Goal: Task Accomplishment & Management: Complete application form

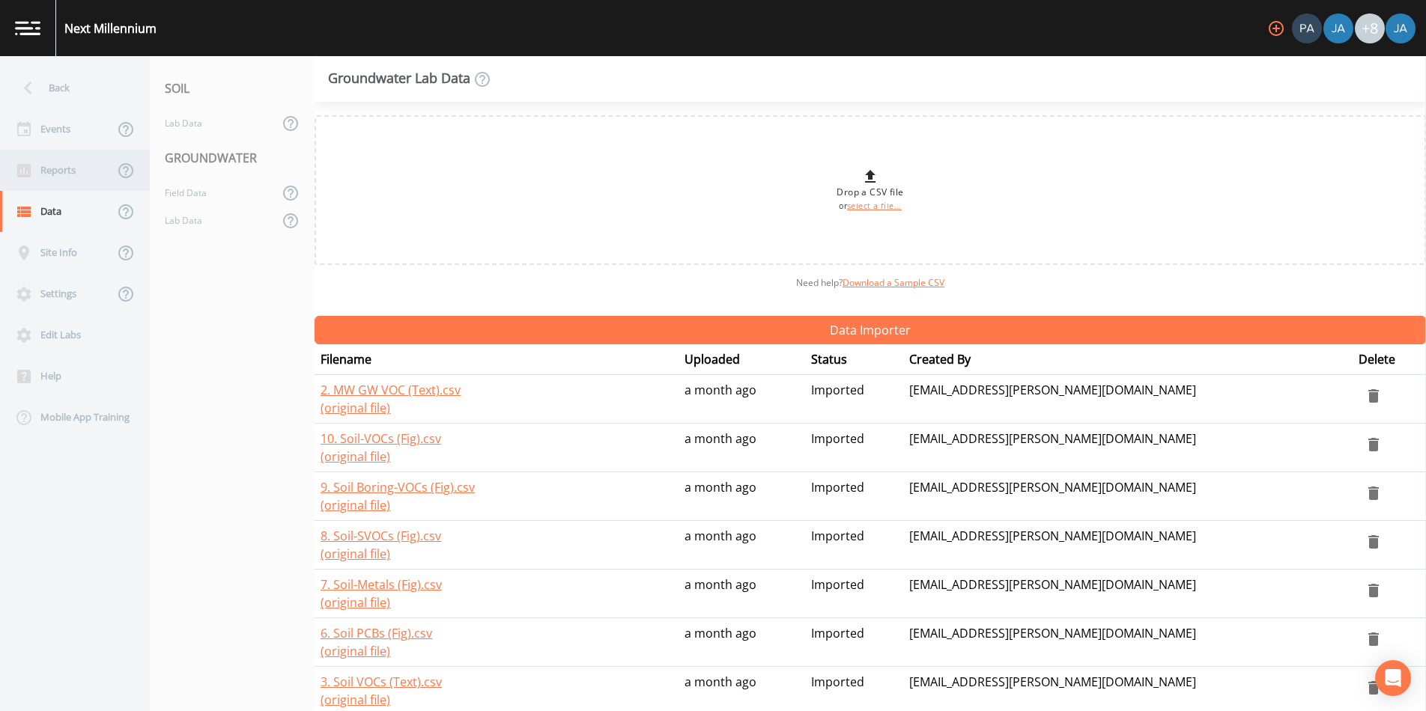
scroll to position [333, 0]
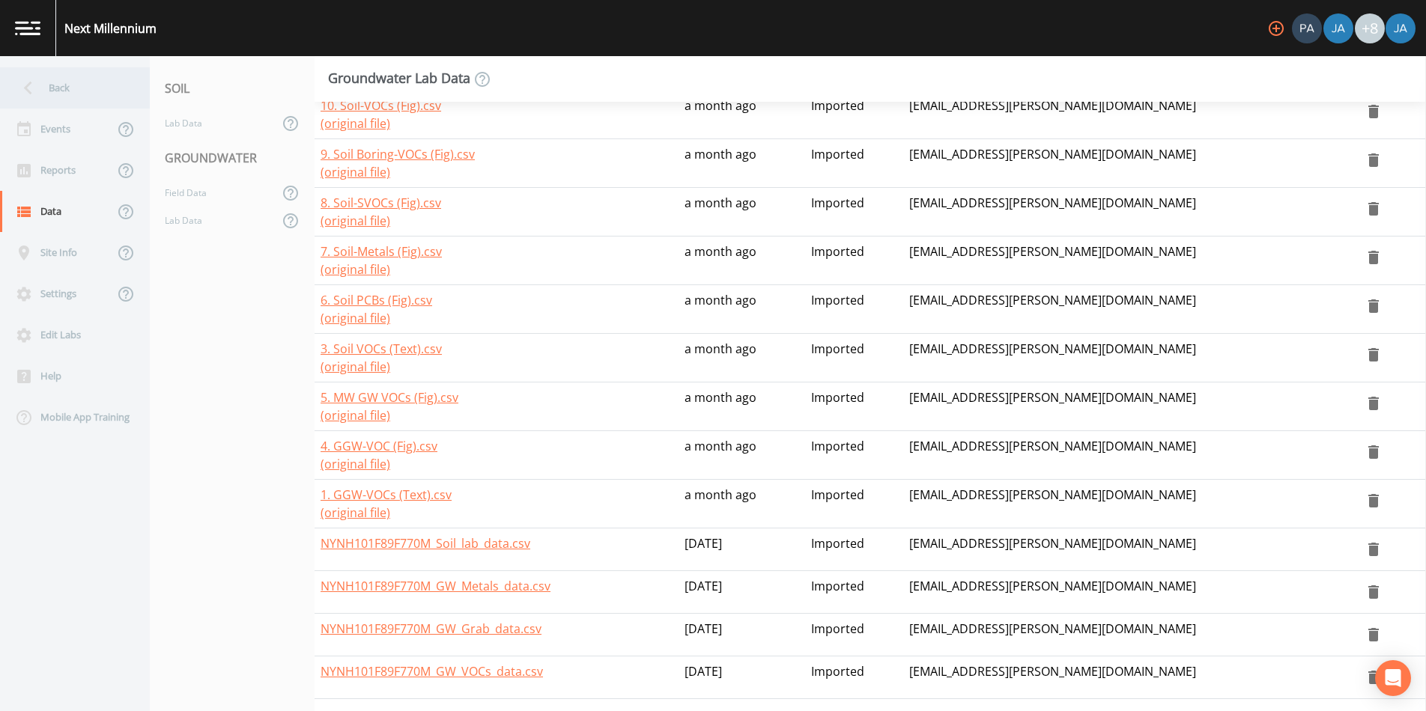
click at [51, 79] on div "Back" at bounding box center [67, 87] width 135 height 41
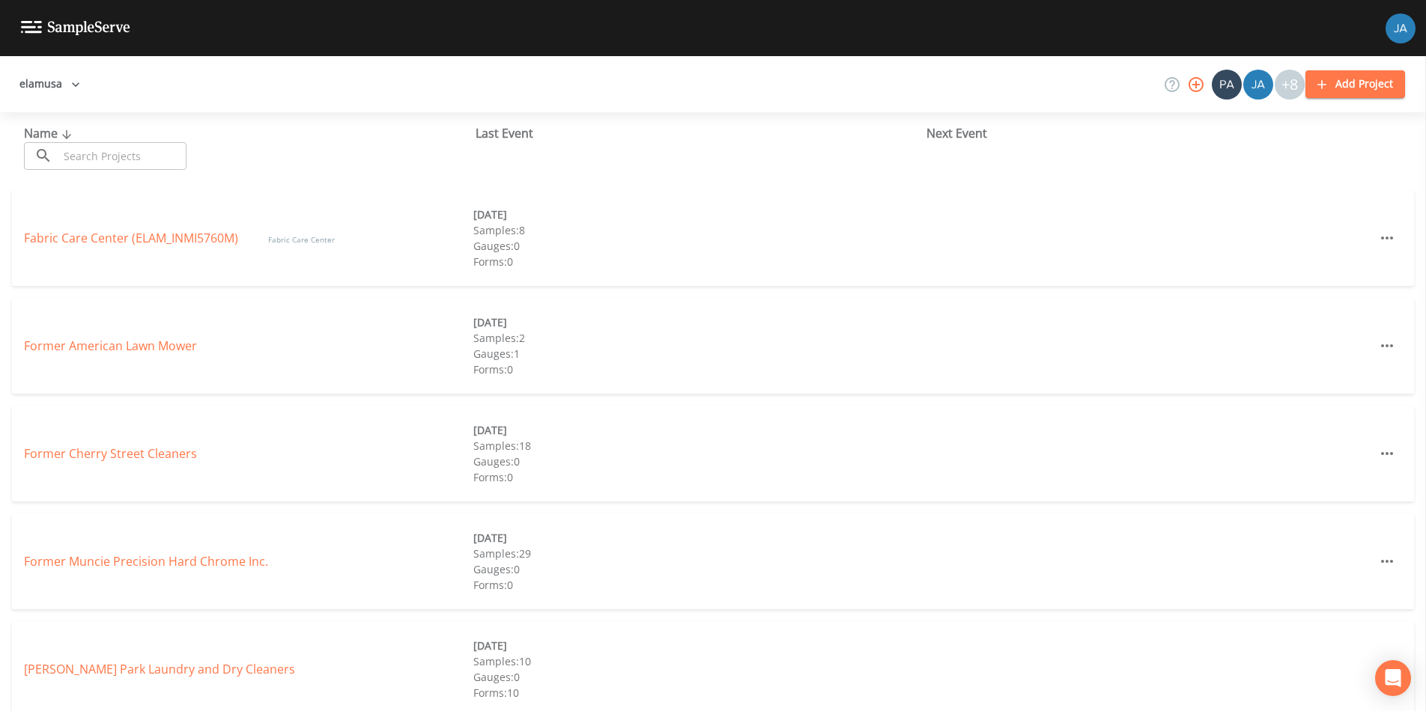
scroll to position [215, 0]
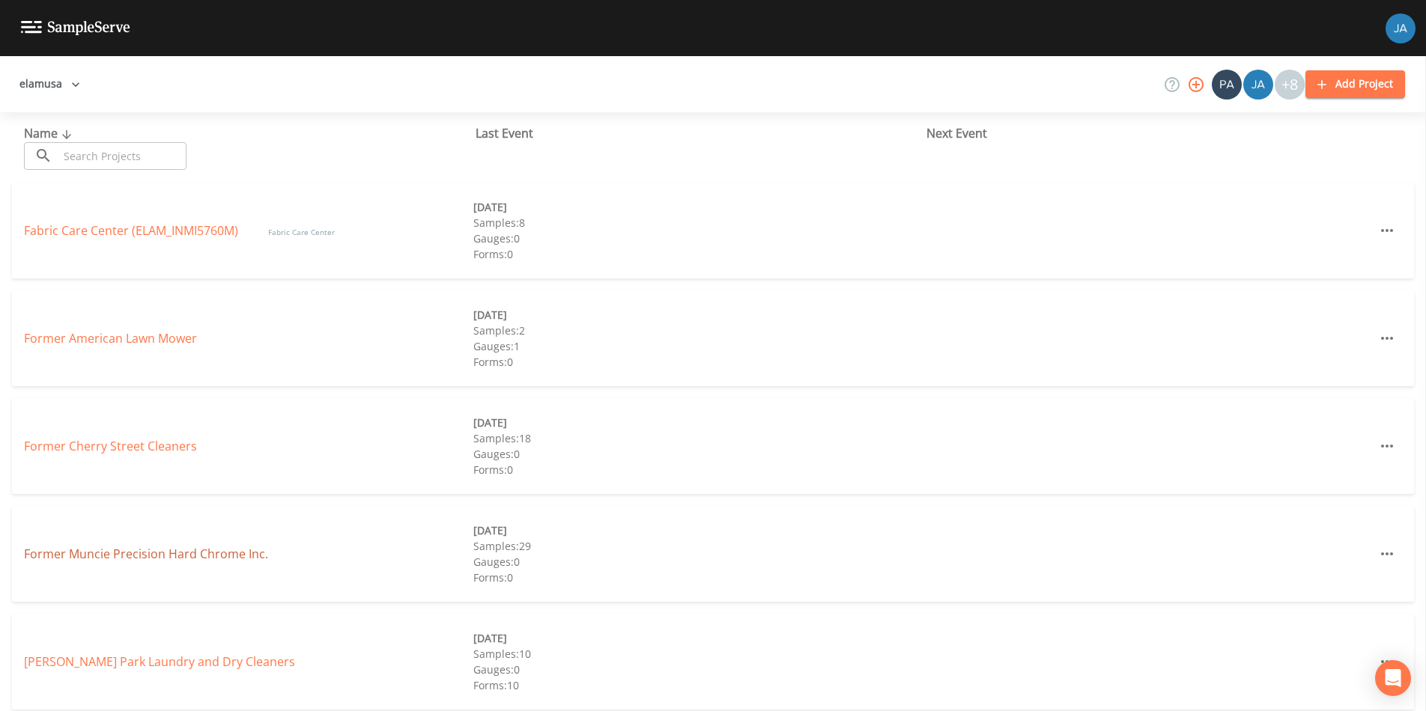
click at [153, 560] on link "Former Muncie Precision Hard Chrome Inc." at bounding box center [146, 554] width 244 height 16
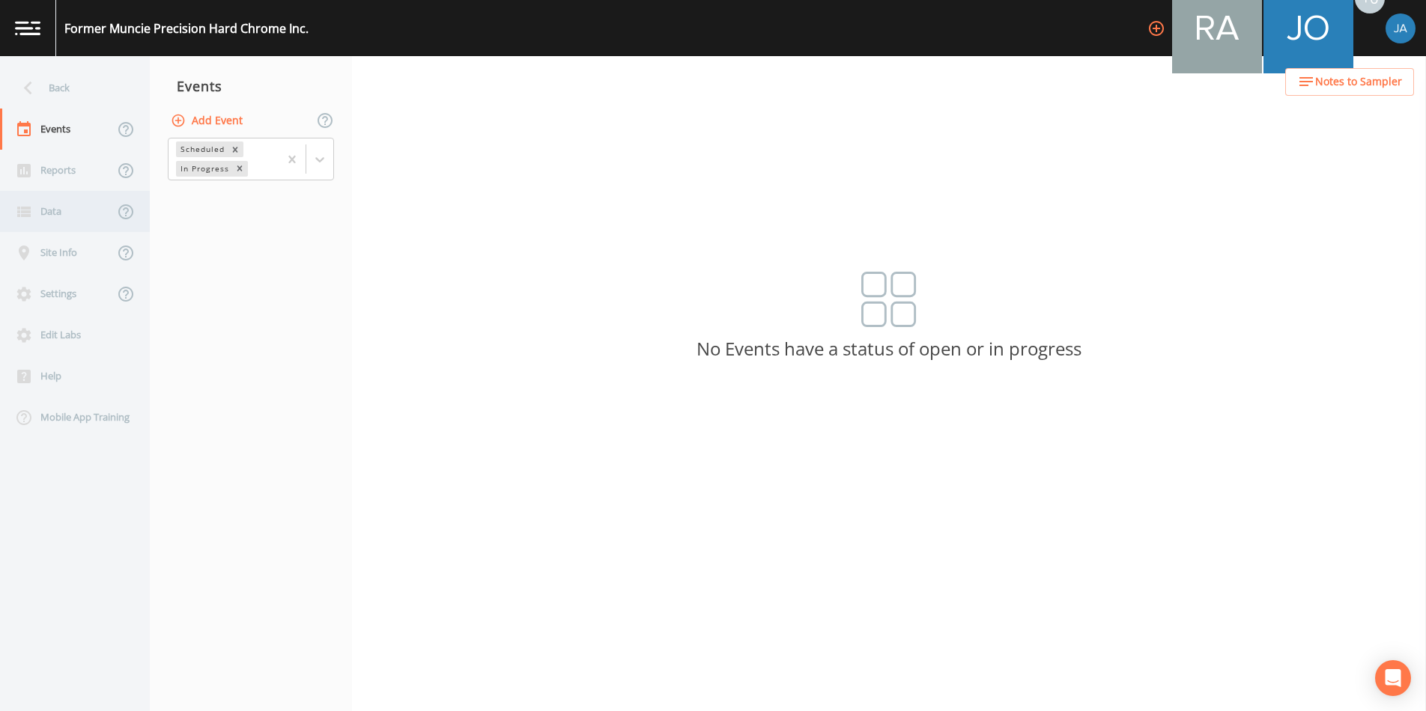
click at [49, 214] on div "Data" at bounding box center [57, 211] width 114 height 41
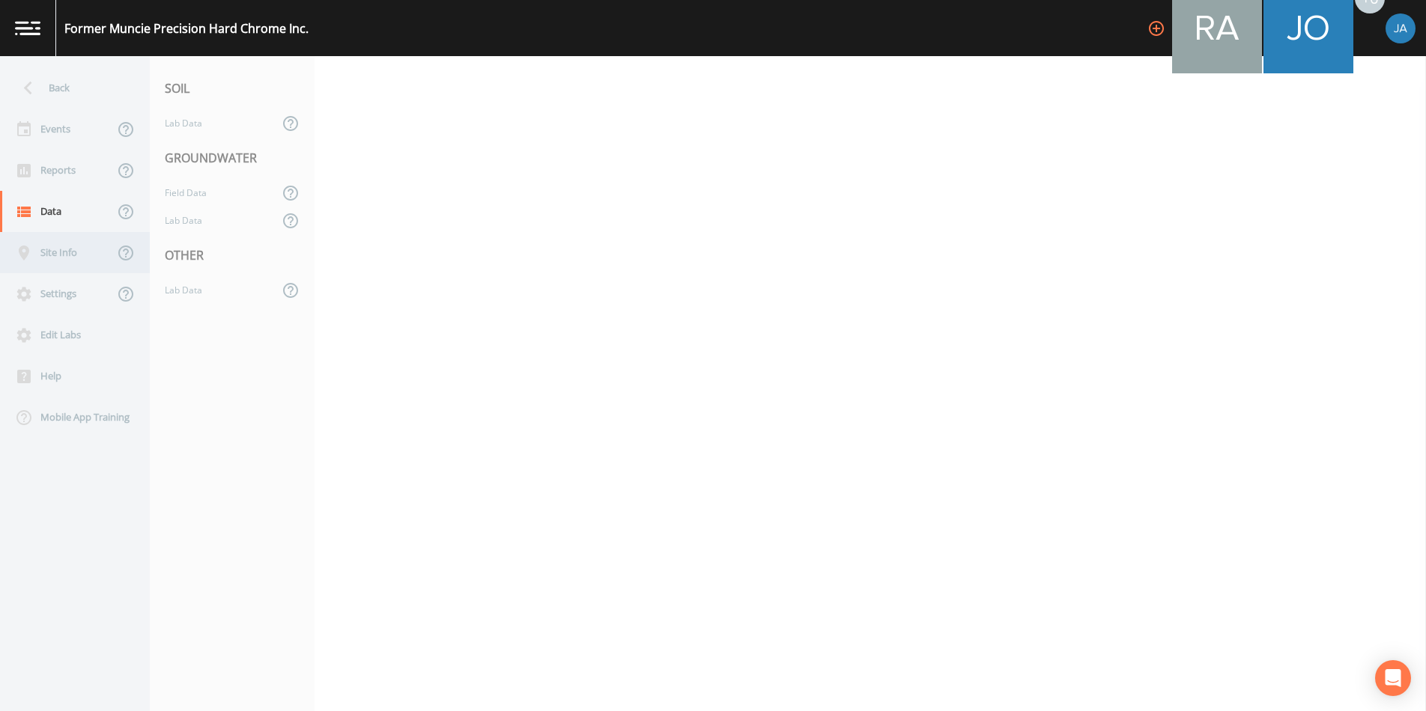
click at [49, 243] on div "Site Info" at bounding box center [57, 252] width 114 height 41
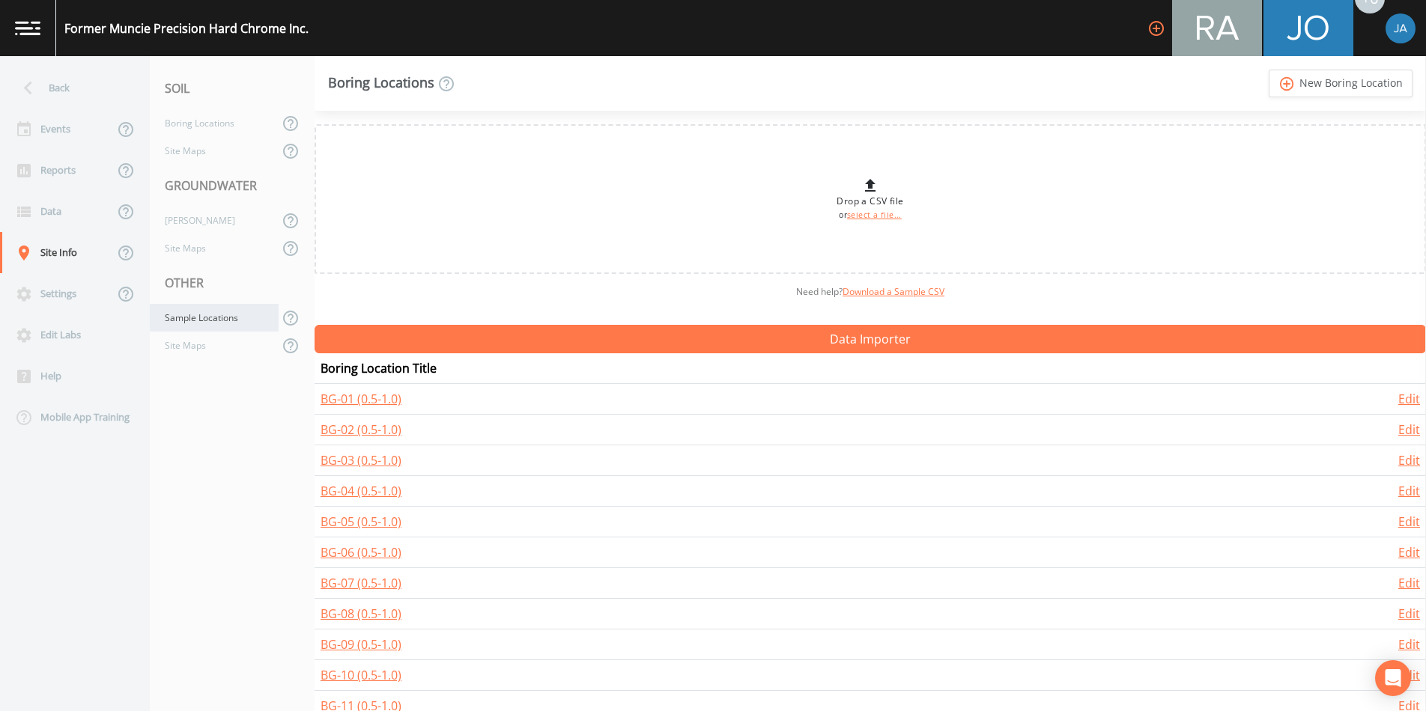
click at [195, 314] on div "Sample Locations" at bounding box center [214, 318] width 129 height 28
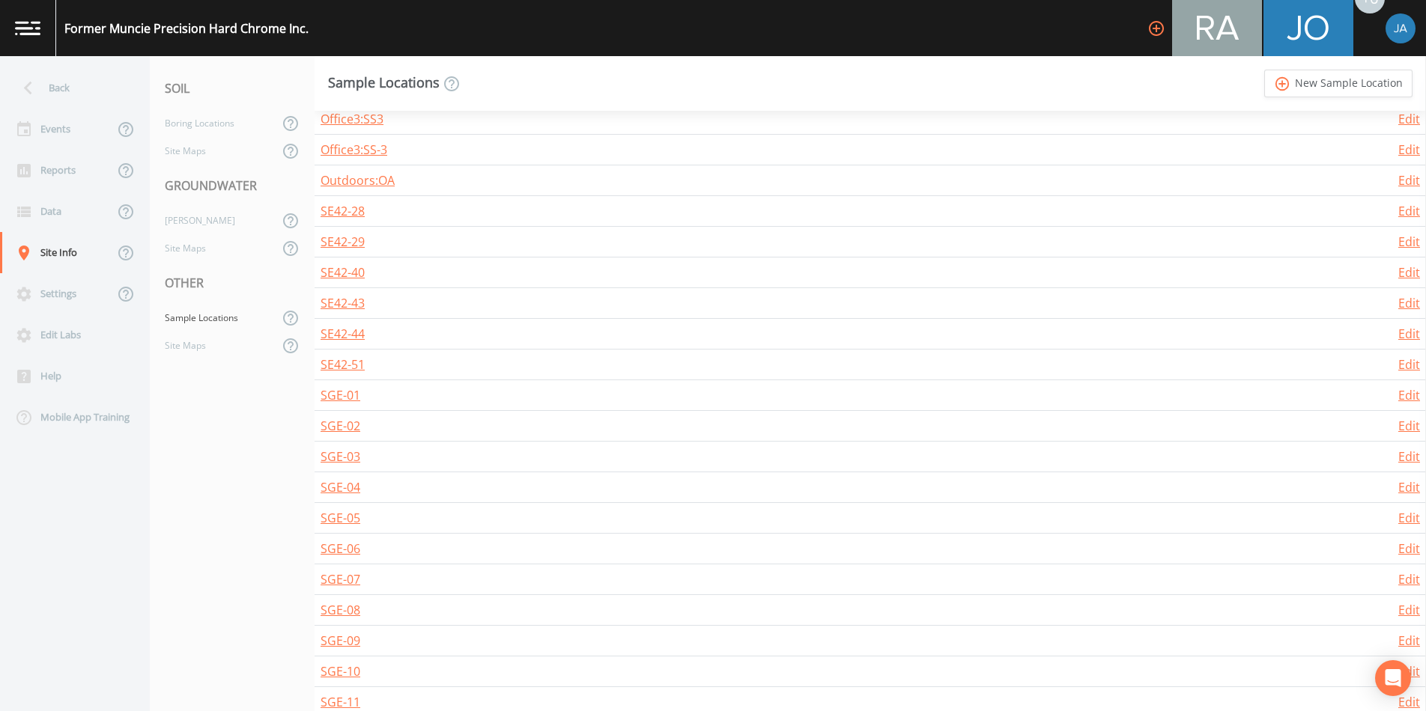
scroll to position [7375, 0]
click at [344, 265] on link "SE42-28" at bounding box center [343, 270] width 44 height 16
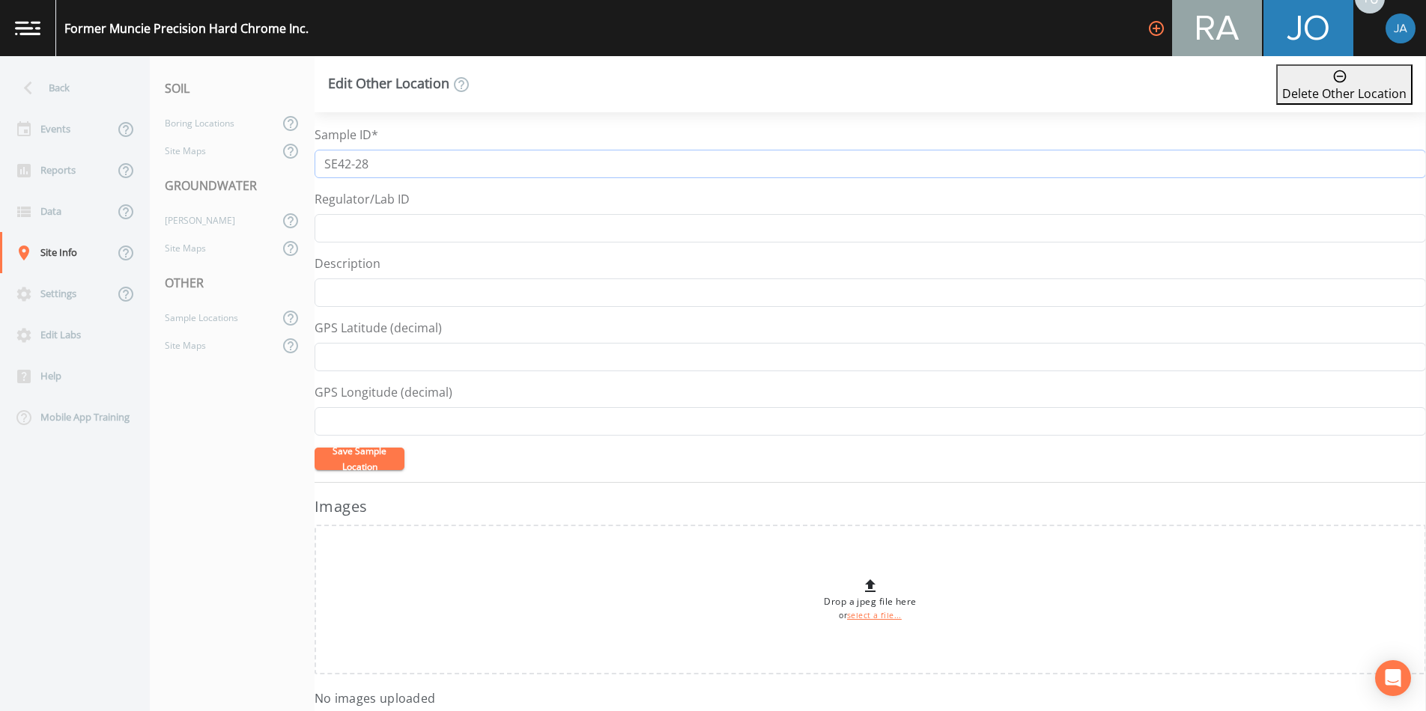
click at [339, 163] on input "SE42-28" at bounding box center [870, 164] width 1111 height 28
type input "SE 42-28"
click at [355, 462] on button "Save Sample Location" at bounding box center [360, 459] width 90 height 22
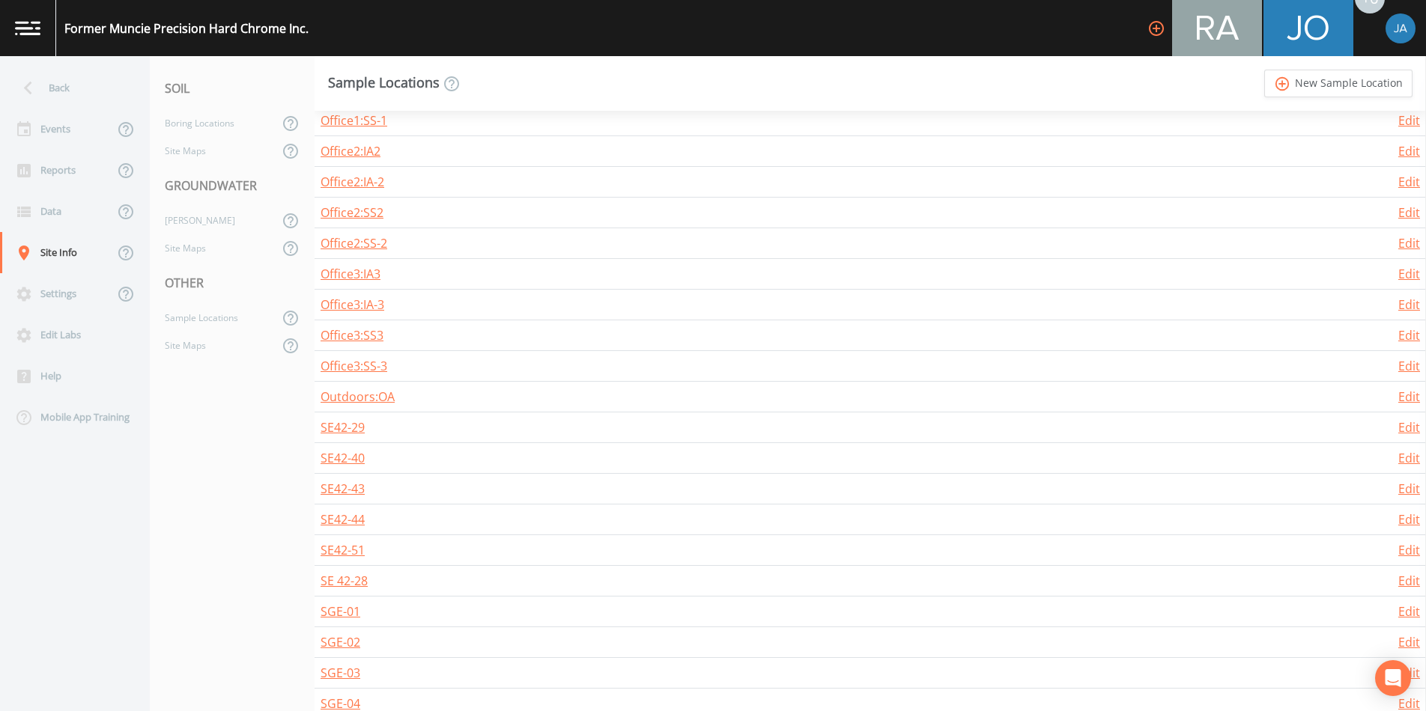
scroll to position [7218, 0]
click at [338, 425] on link "SE42-29" at bounding box center [343, 427] width 44 height 16
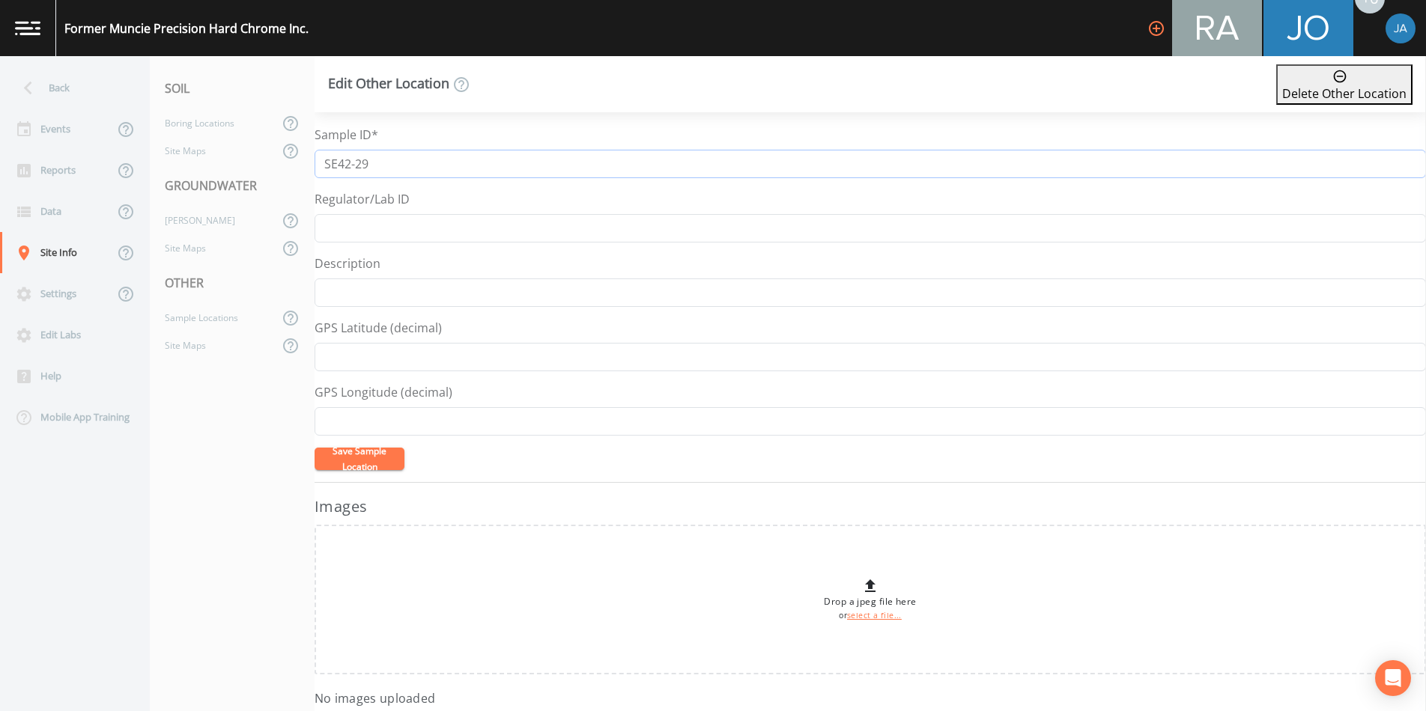
click at [338, 162] on input "SE42-29" at bounding box center [870, 164] width 1111 height 28
click at [371, 461] on button "Save Sample Location" at bounding box center [360, 459] width 90 height 22
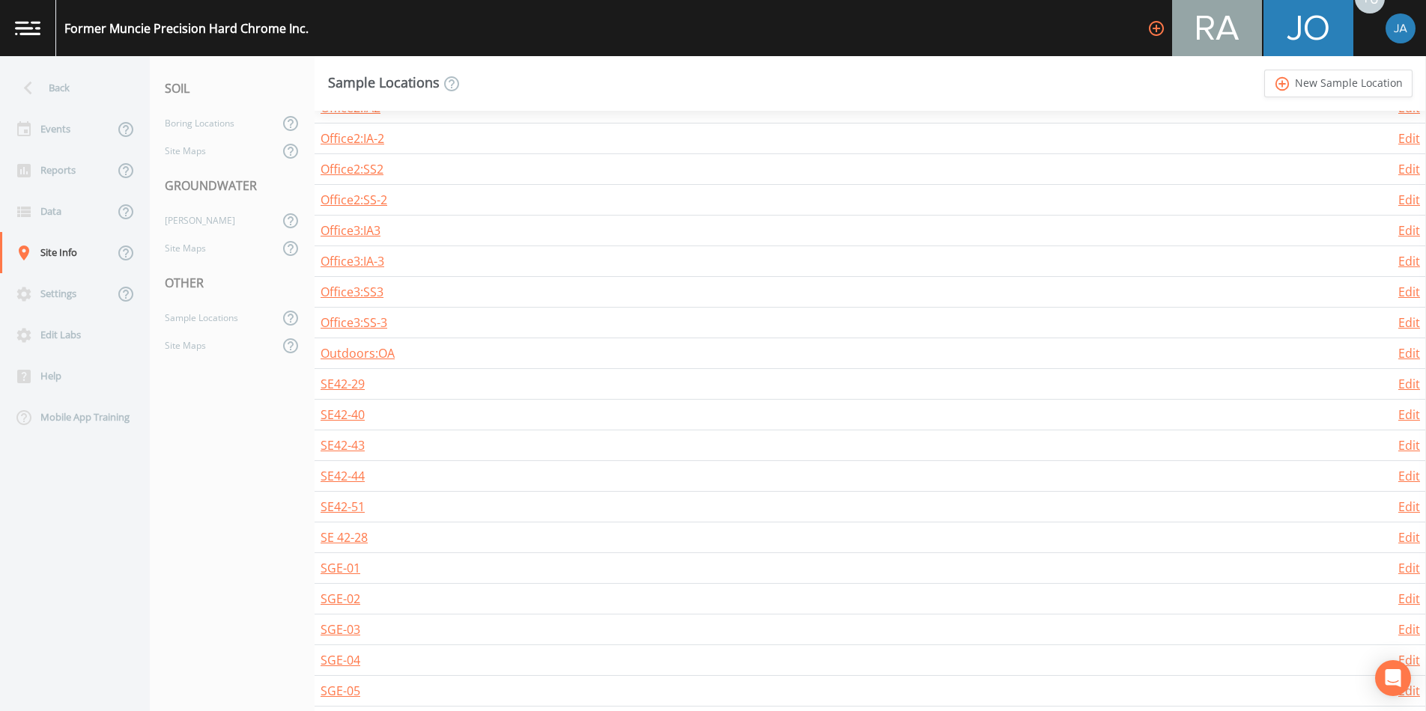
scroll to position [7315, 0]
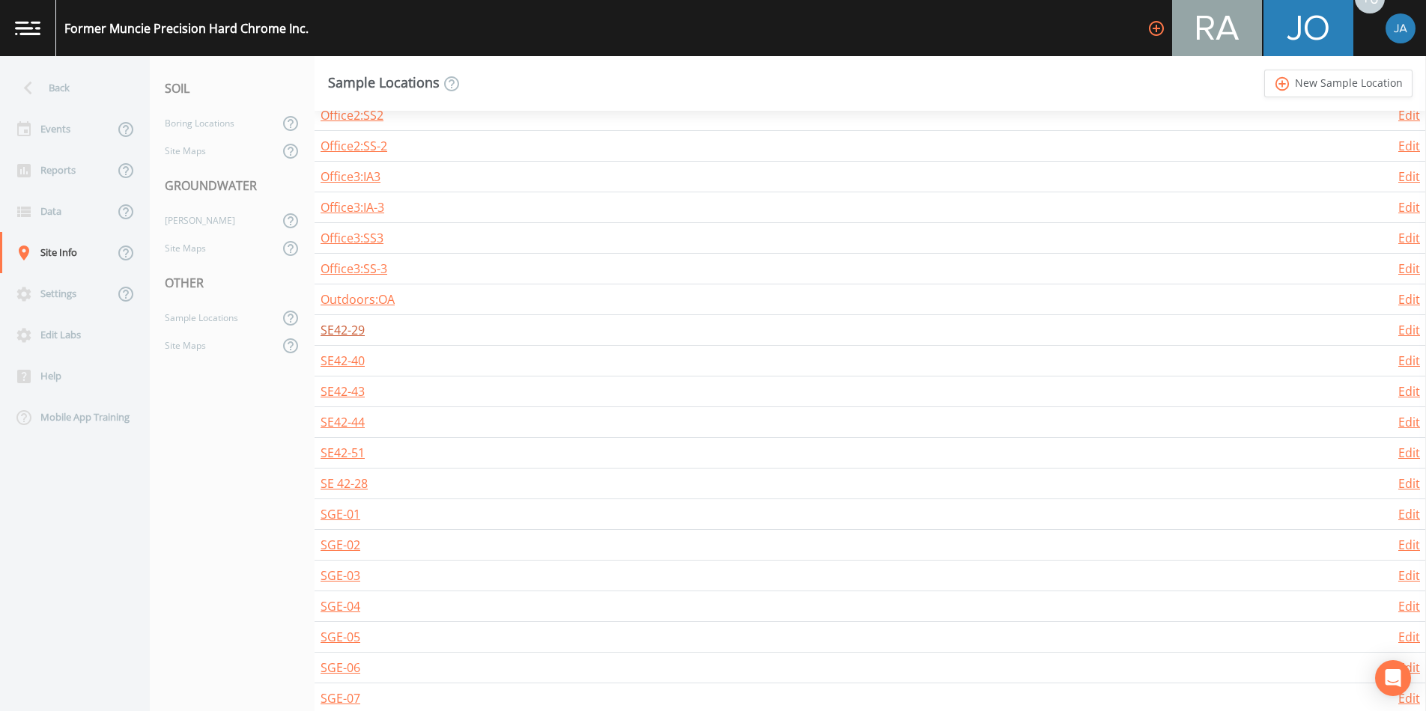
click at [335, 333] on link "SE42-29" at bounding box center [343, 330] width 44 height 16
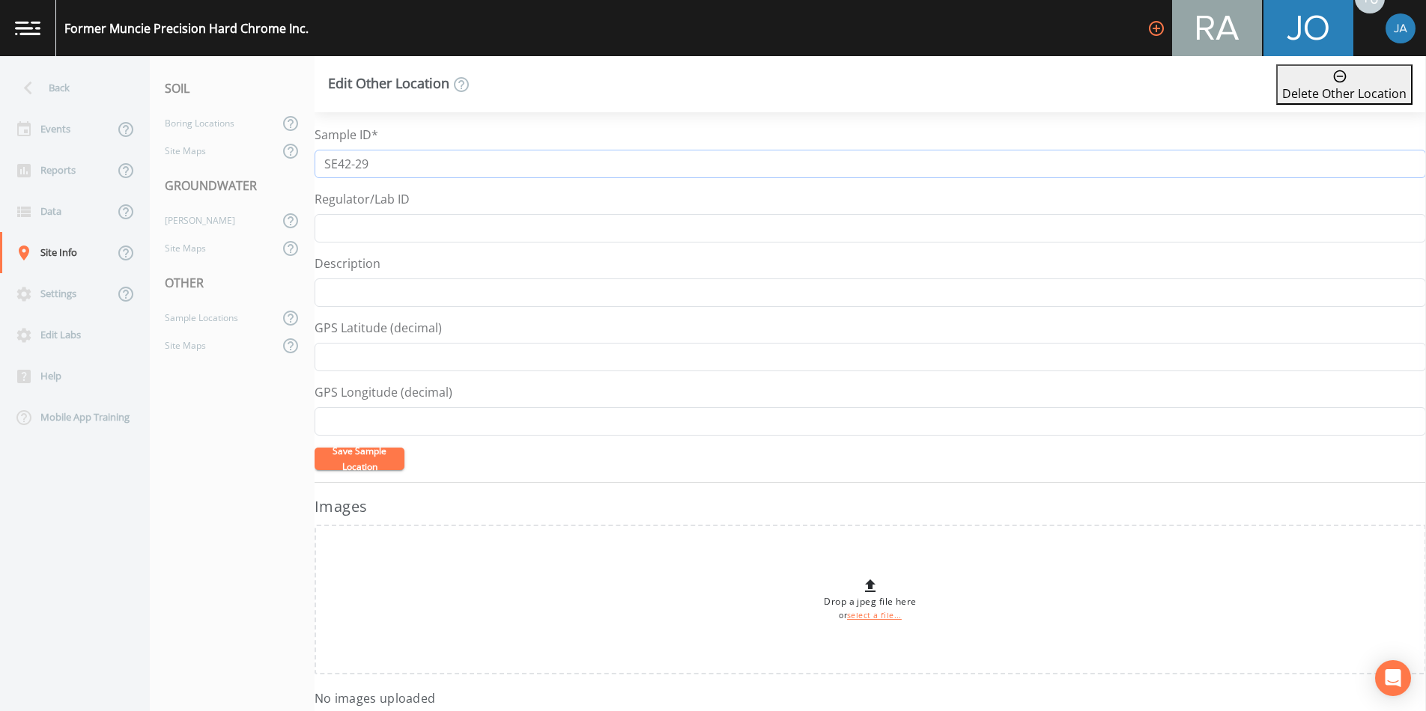
click at [338, 167] on input "SE42-29" at bounding box center [870, 164] width 1111 height 28
type input "SE 42-29"
click at [351, 461] on button "Save Sample Location" at bounding box center [360, 459] width 90 height 22
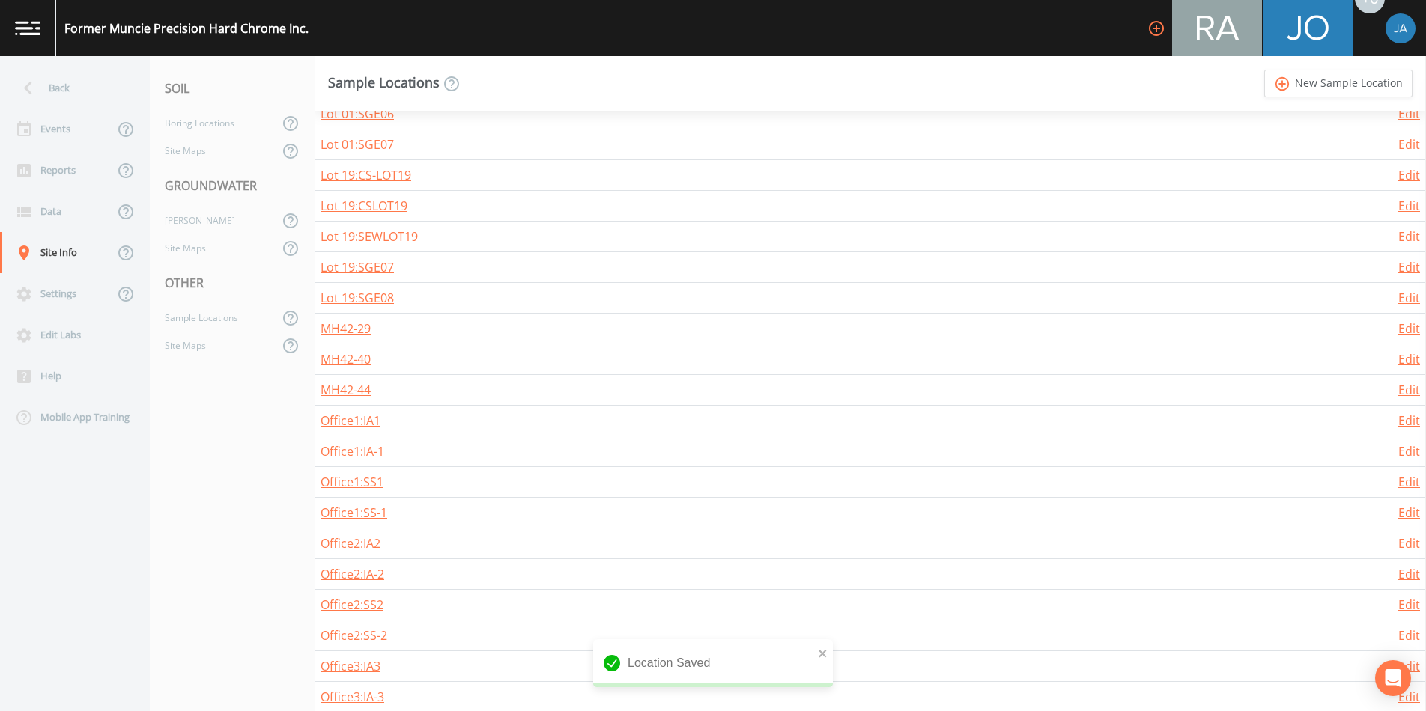
scroll to position [7379, 0]
click at [337, 271] on link "SE42-40" at bounding box center [343, 266] width 44 height 16
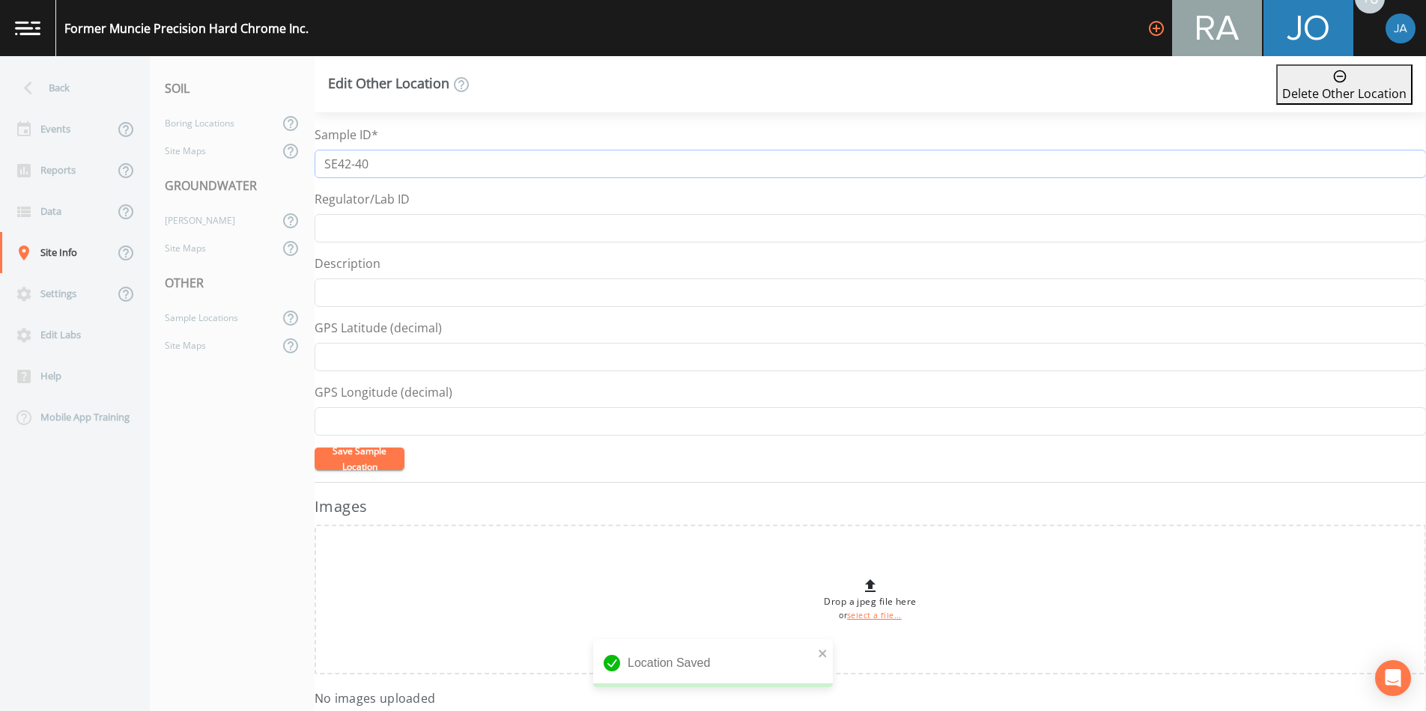
click at [339, 165] on input "SE42-40" at bounding box center [870, 164] width 1111 height 28
type input "SE 42-40"
click at [350, 458] on button "Save Sample Location" at bounding box center [360, 459] width 90 height 22
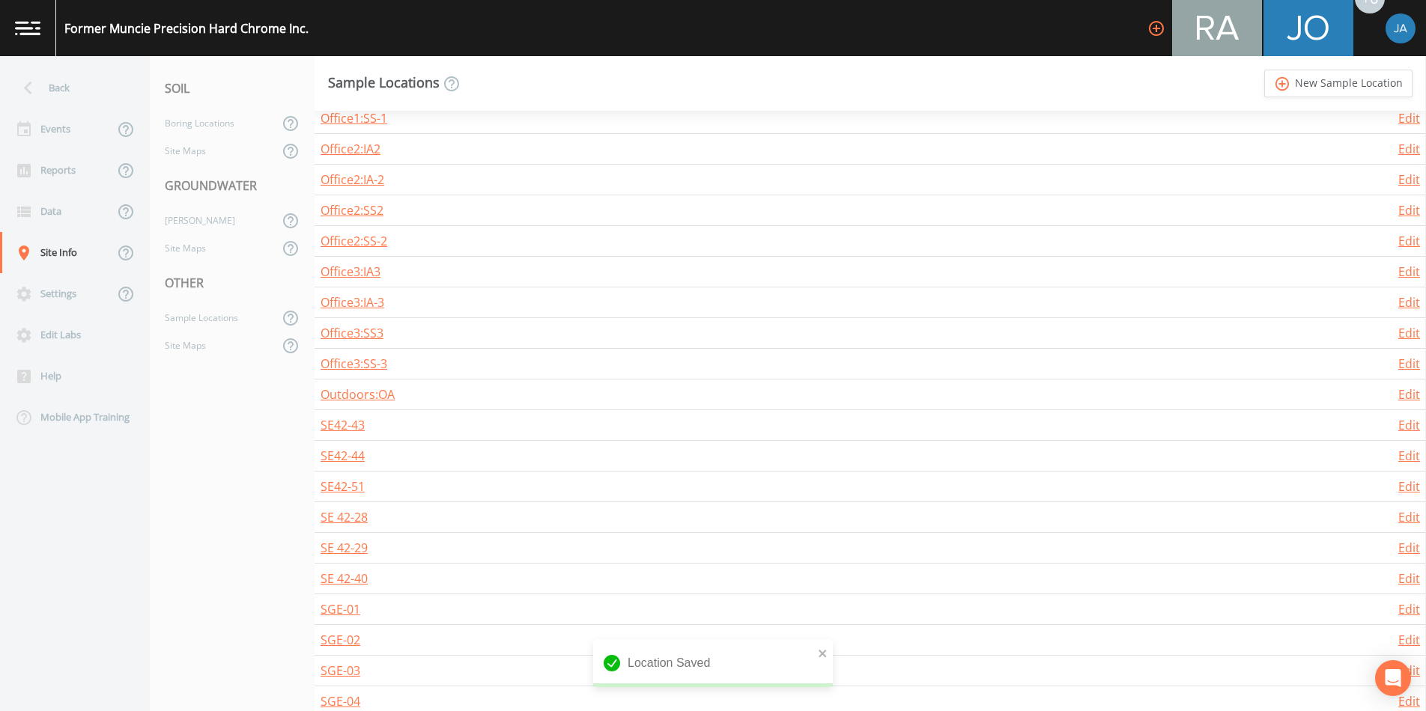
scroll to position [7234, 0]
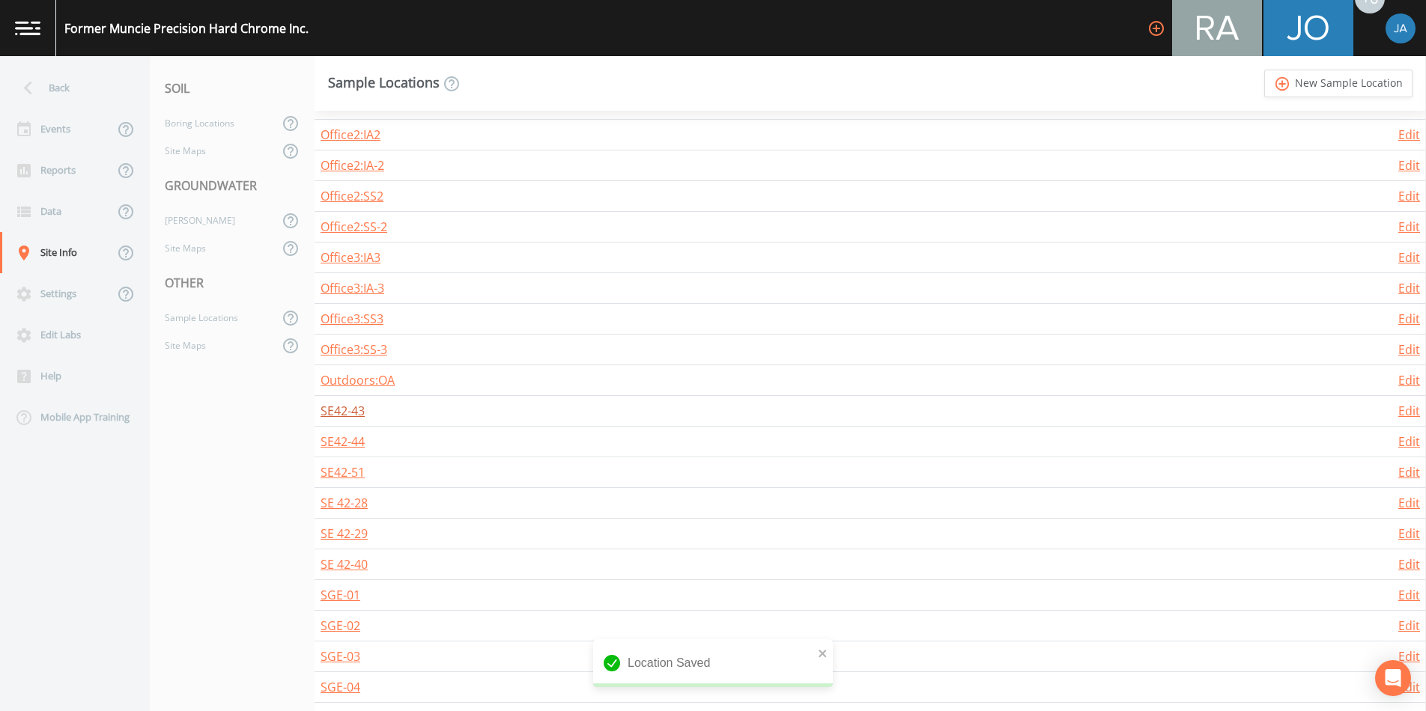
click at [329, 414] on link "SE42-43" at bounding box center [343, 411] width 44 height 16
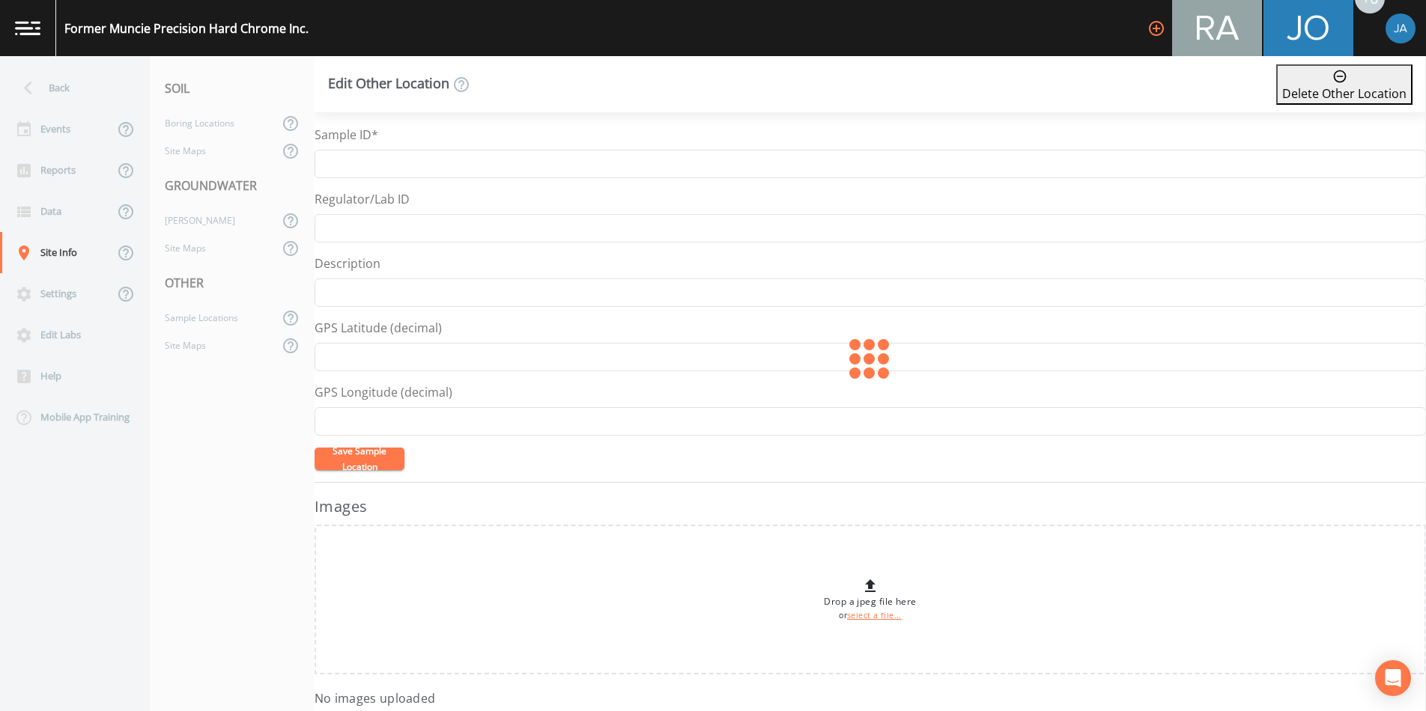
type input "SE42-43"
click at [339, 168] on input "SE42-43" at bounding box center [870, 164] width 1111 height 28
click at [356, 467] on button "Save Sample Location" at bounding box center [360, 459] width 90 height 22
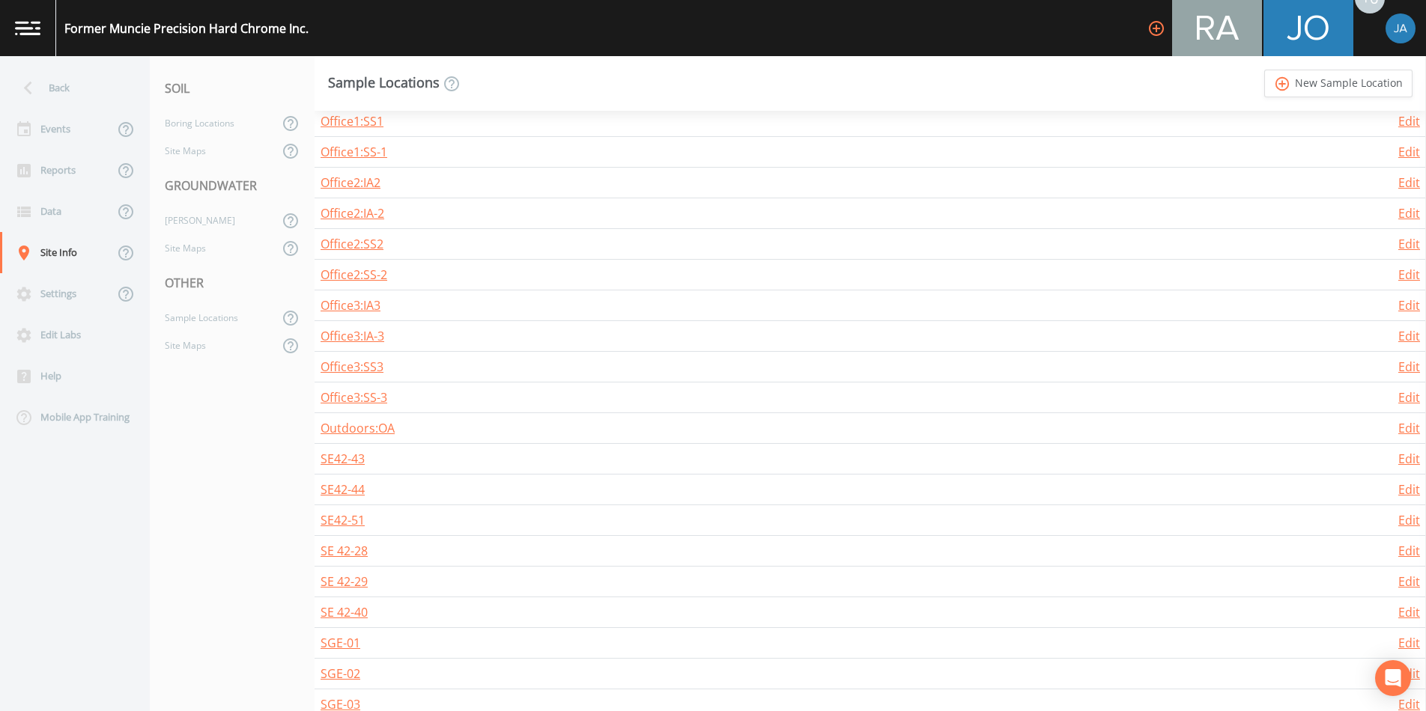
scroll to position [7269, 0]
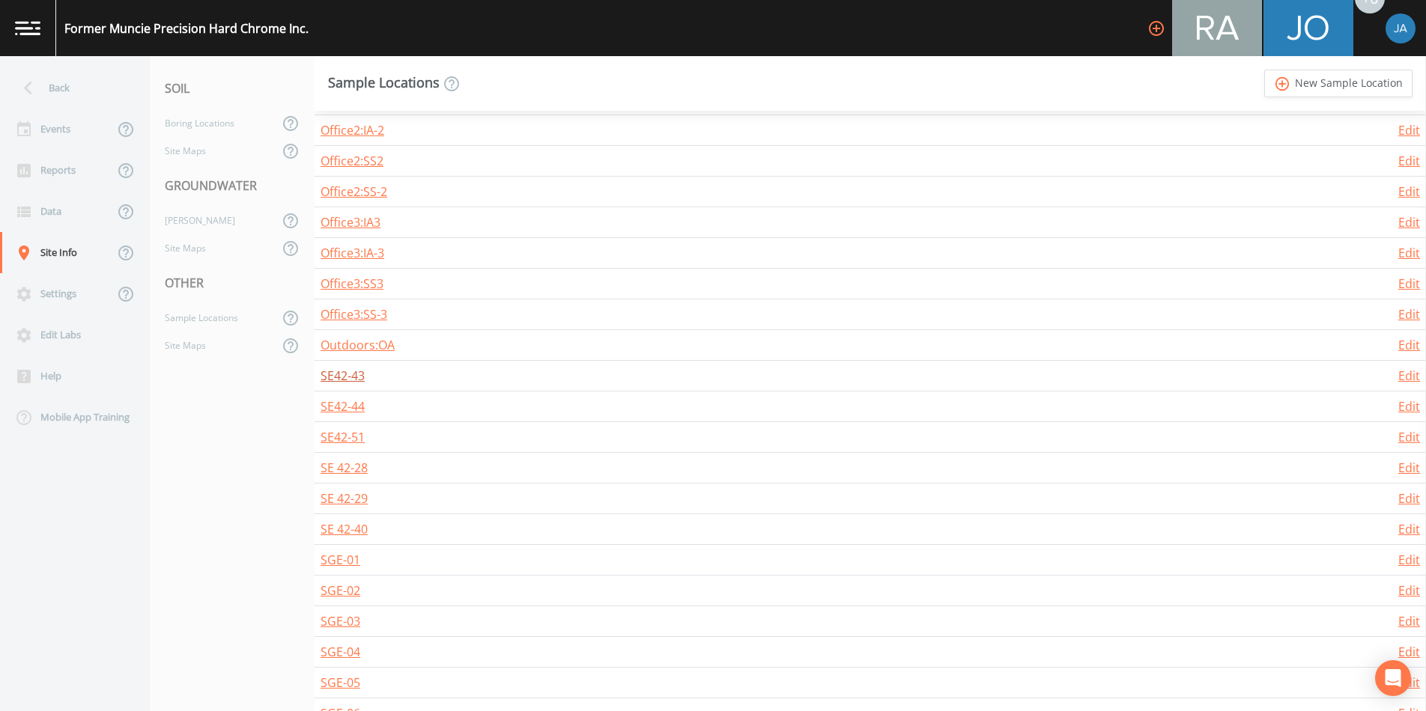
click at [341, 377] on link "SE42-43" at bounding box center [343, 376] width 44 height 16
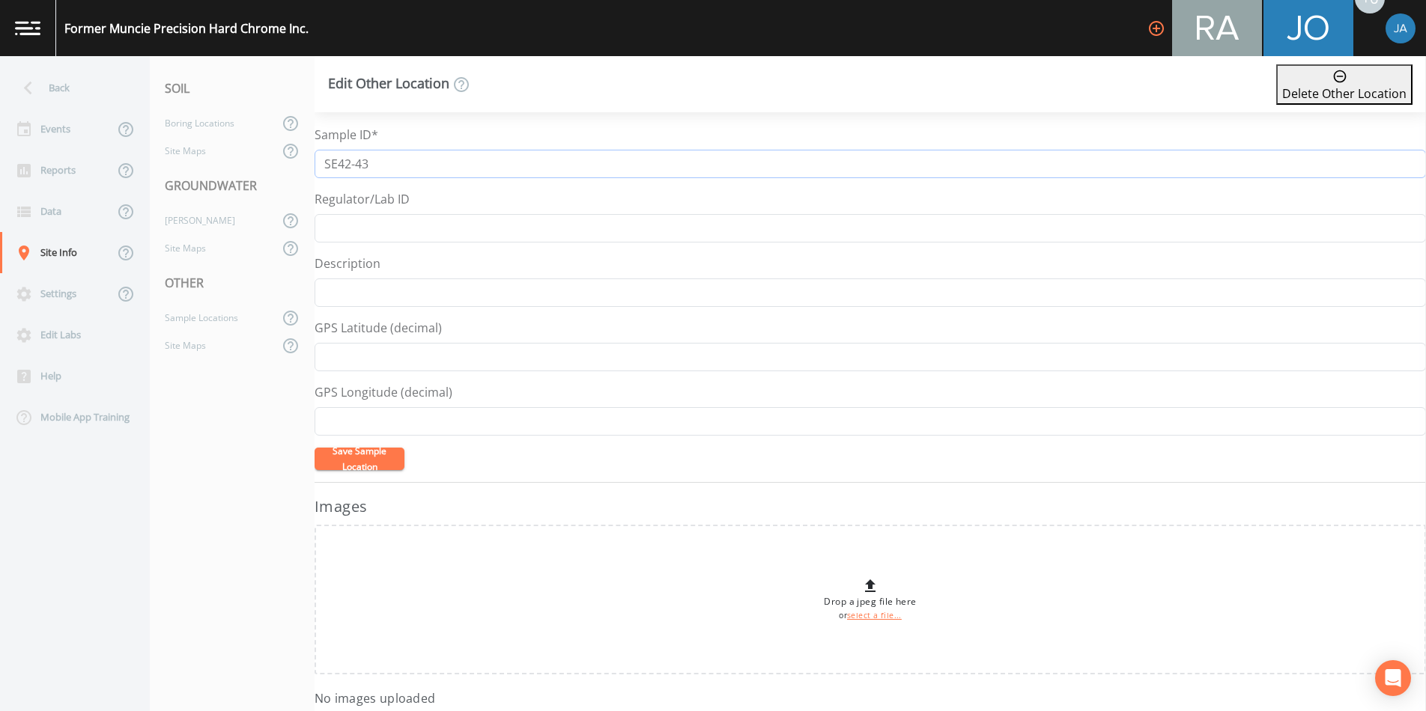
click at [338, 163] on input "SE42-43" at bounding box center [870, 164] width 1111 height 28
type input "SE 42-43"
click at [365, 458] on button "Save Sample Location" at bounding box center [360, 459] width 90 height 22
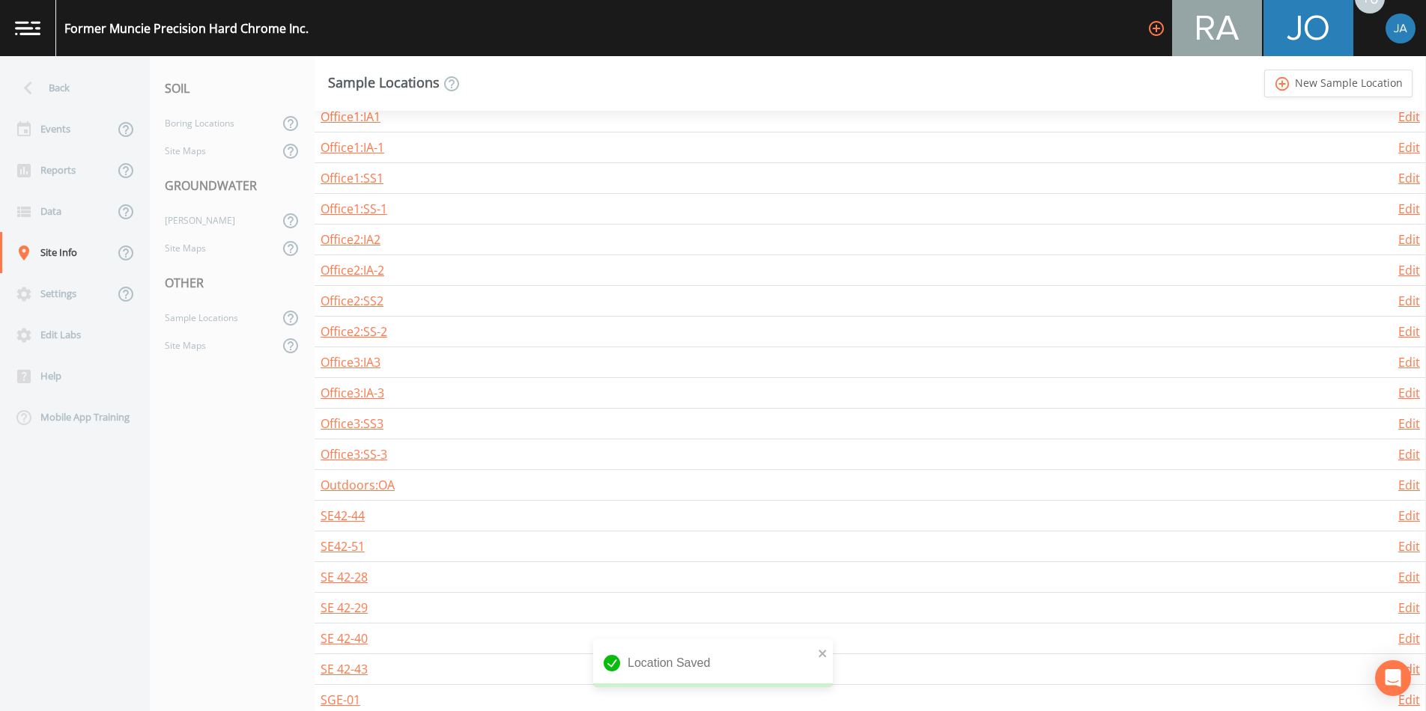
scroll to position [7218, 0]
click at [346, 432] on link "SE42-44" at bounding box center [343, 427] width 44 height 16
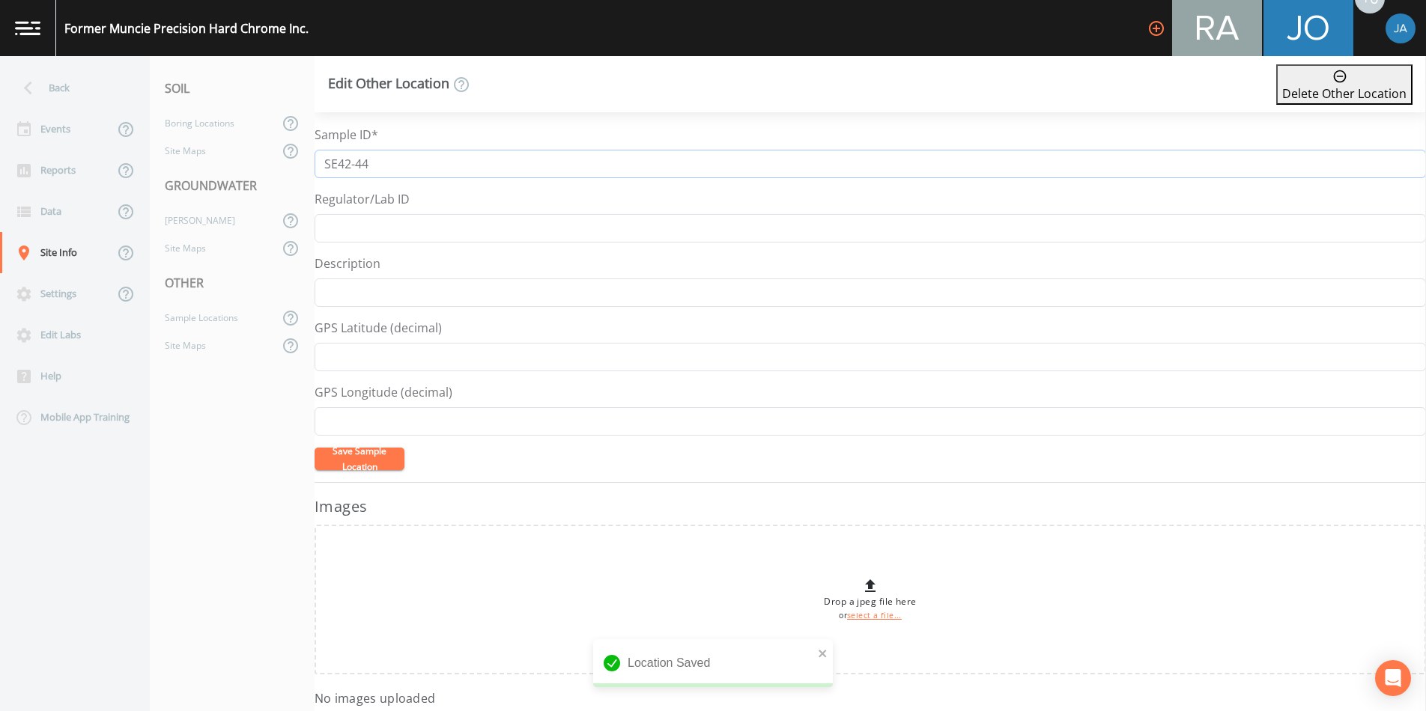
click at [338, 161] on input "SE42-44" at bounding box center [870, 164] width 1111 height 28
type input "SE 42-44"
click at [356, 466] on button "Save Sample Location" at bounding box center [360, 459] width 90 height 22
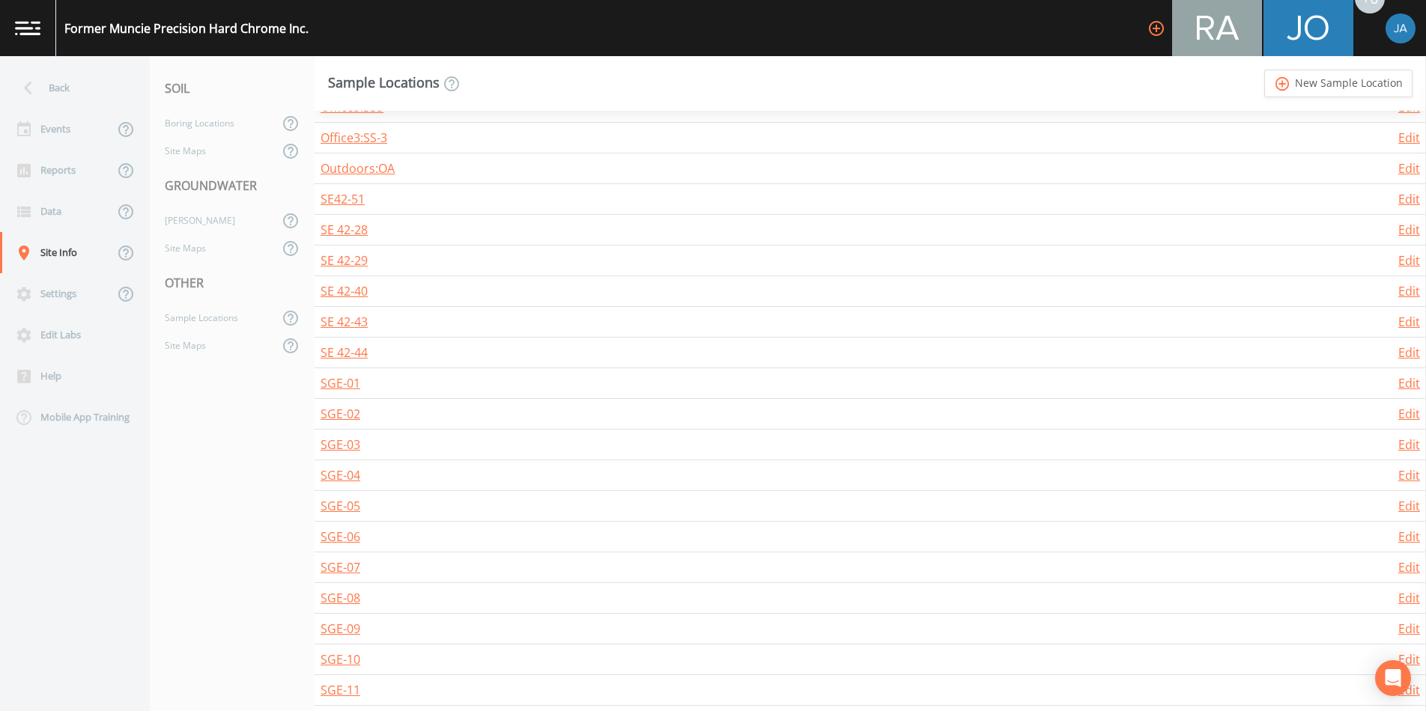
scroll to position [7436, 0]
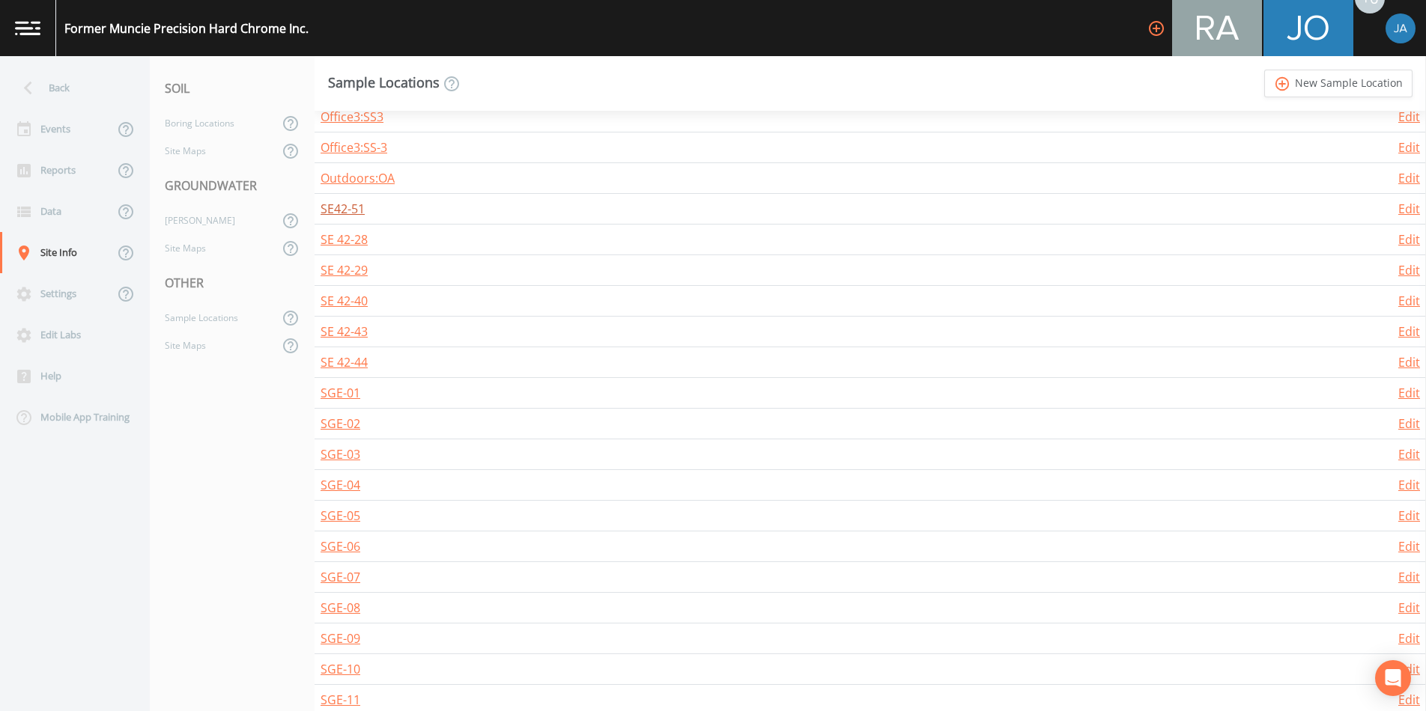
click at [335, 210] on link "SE42-51" at bounding box center [343, 209] width 44 height 16
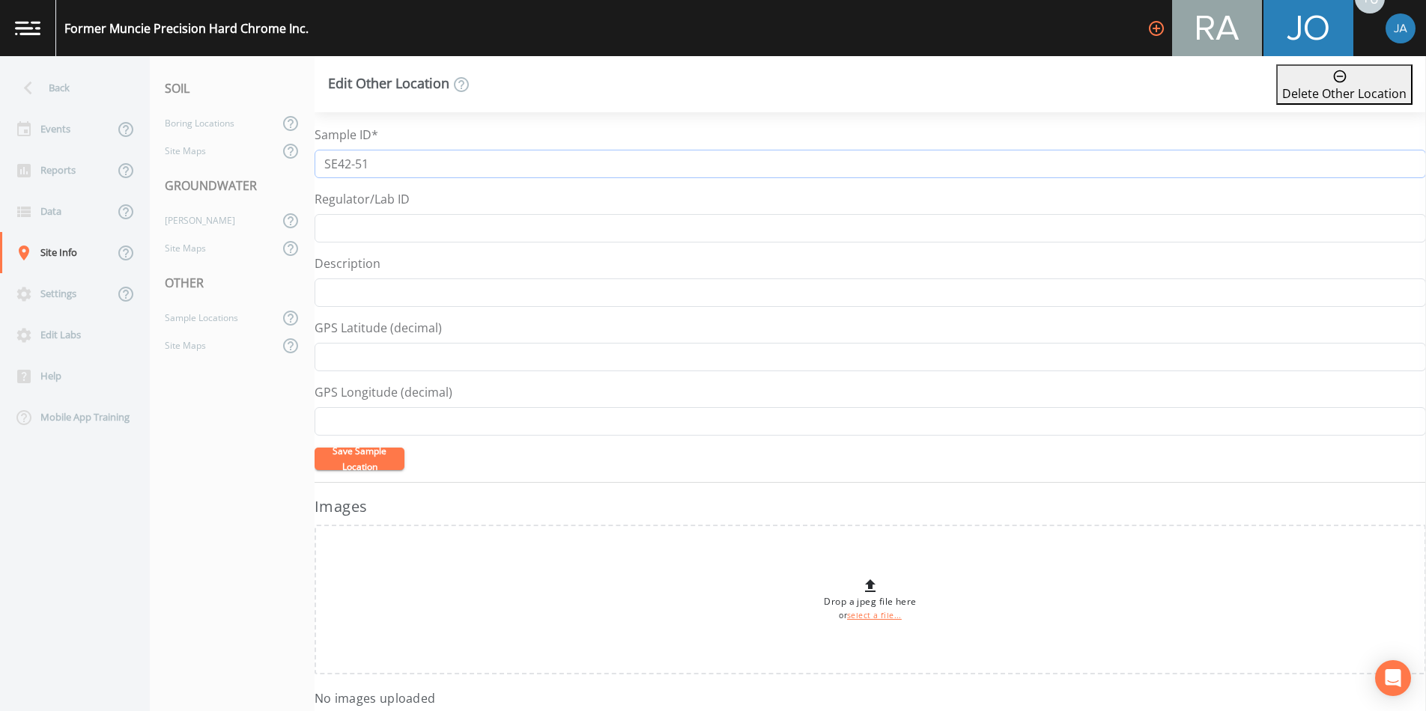
click at [337, 165] on input "SE42-51" at bounding box center [870, 164] width 1111 height 28
type input "SE 42-51"
click at [382, 456] on button "Save Sample Location" at bounding box center [360, 459] width 90 height 22
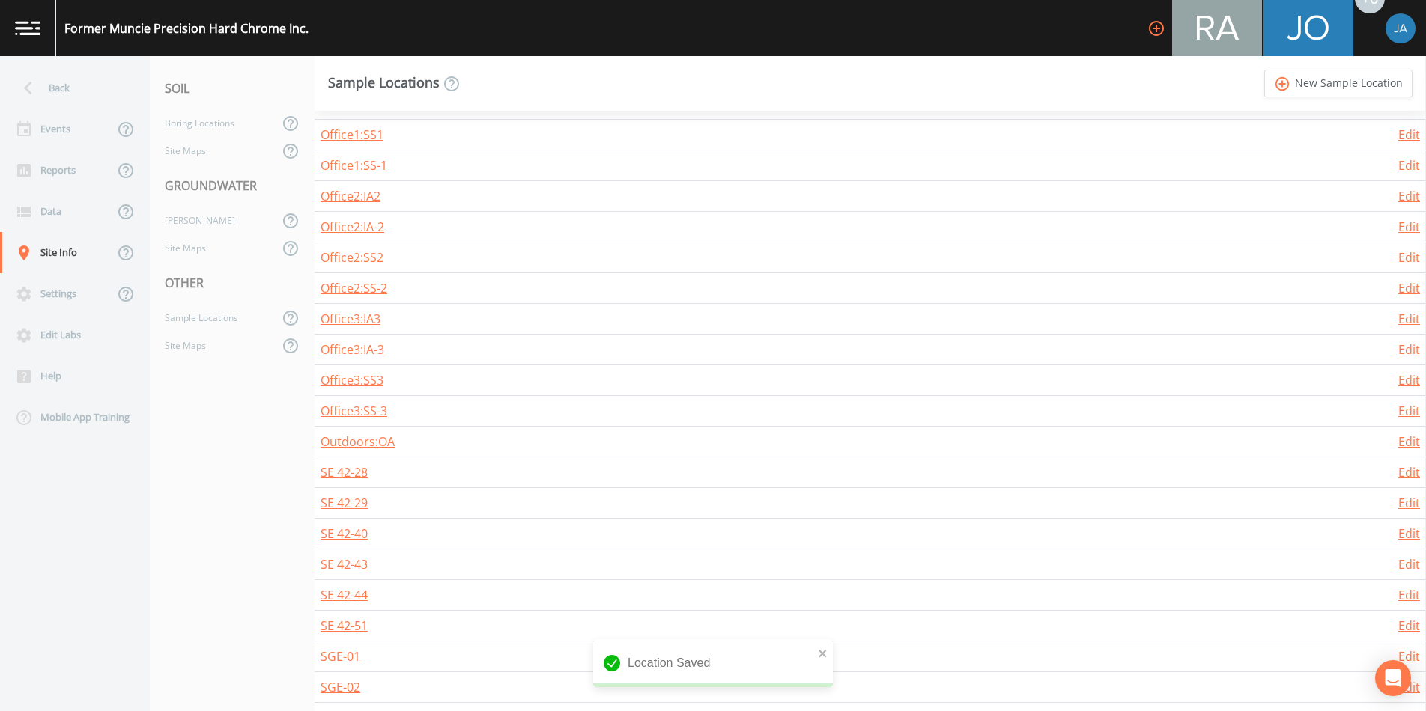
scroll to position [7309, 0]
